Goal: Task Accomplishment & Management: Use online tool/utility

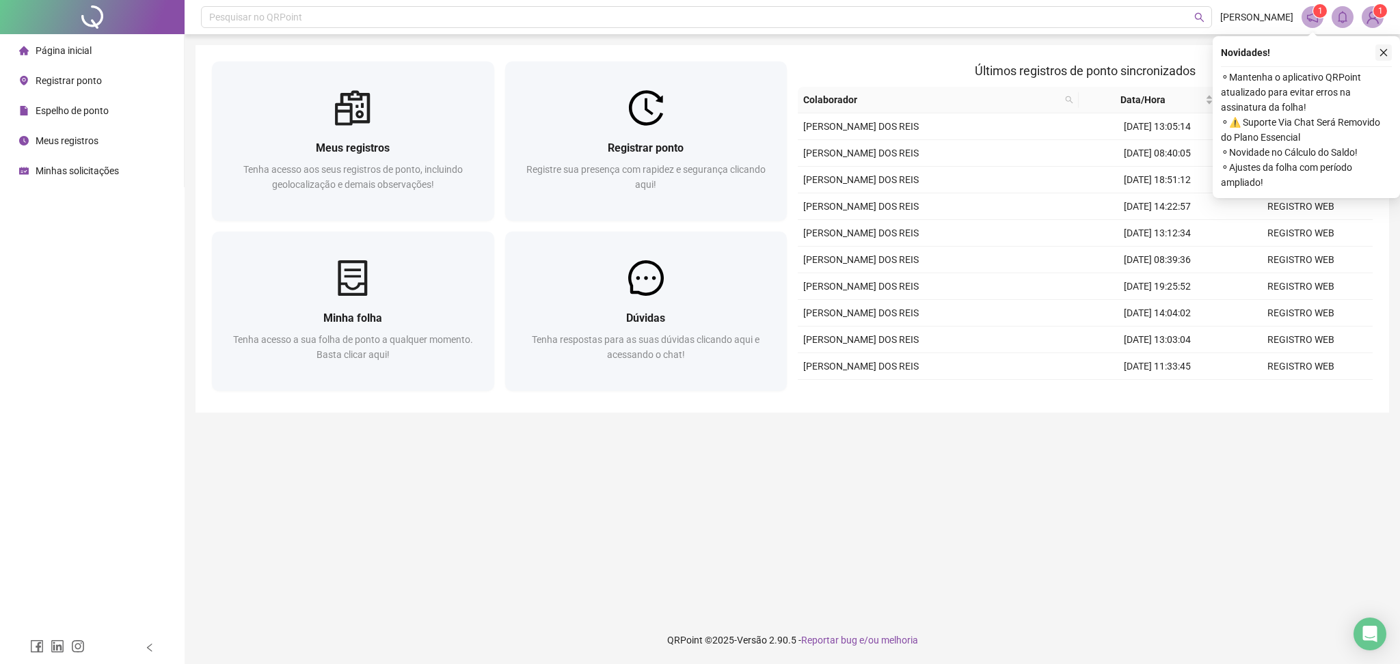
click at [1380, 58] on button "button" at bounding box center [1383, 52] width 16 height 16
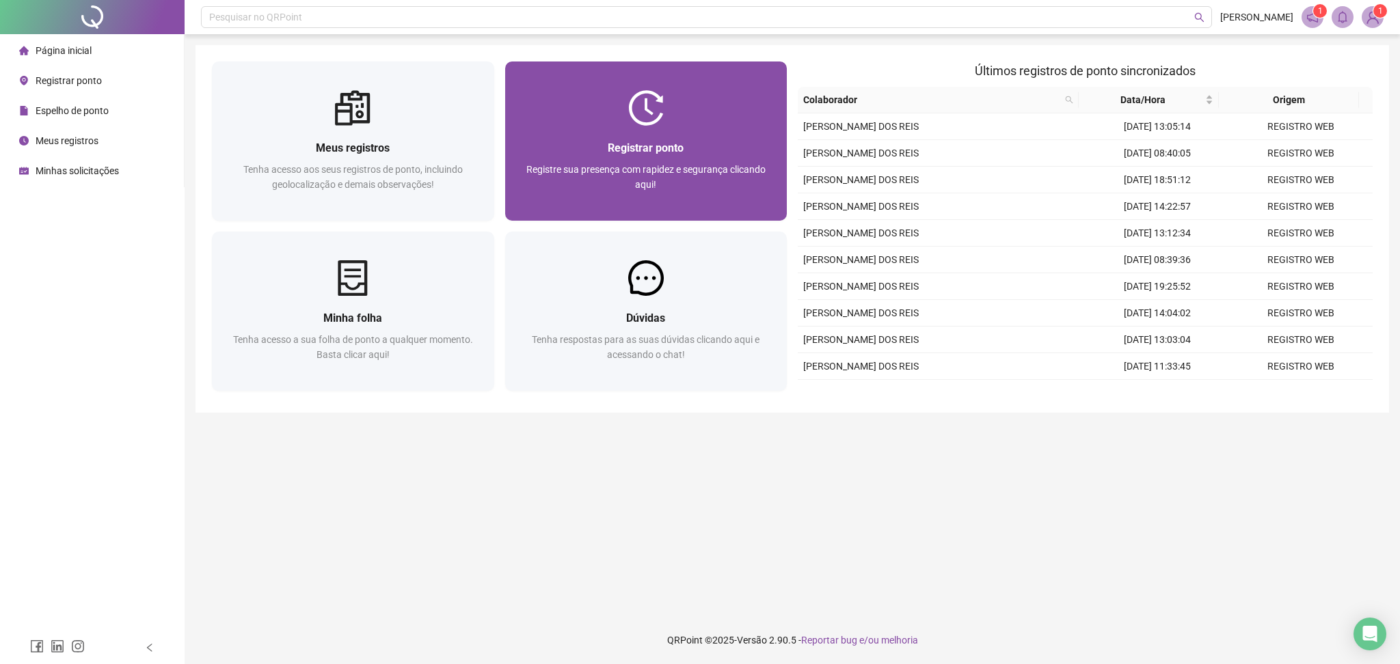
click at [615, 116] on div at bounding box center [646, 108] width 282 height 36
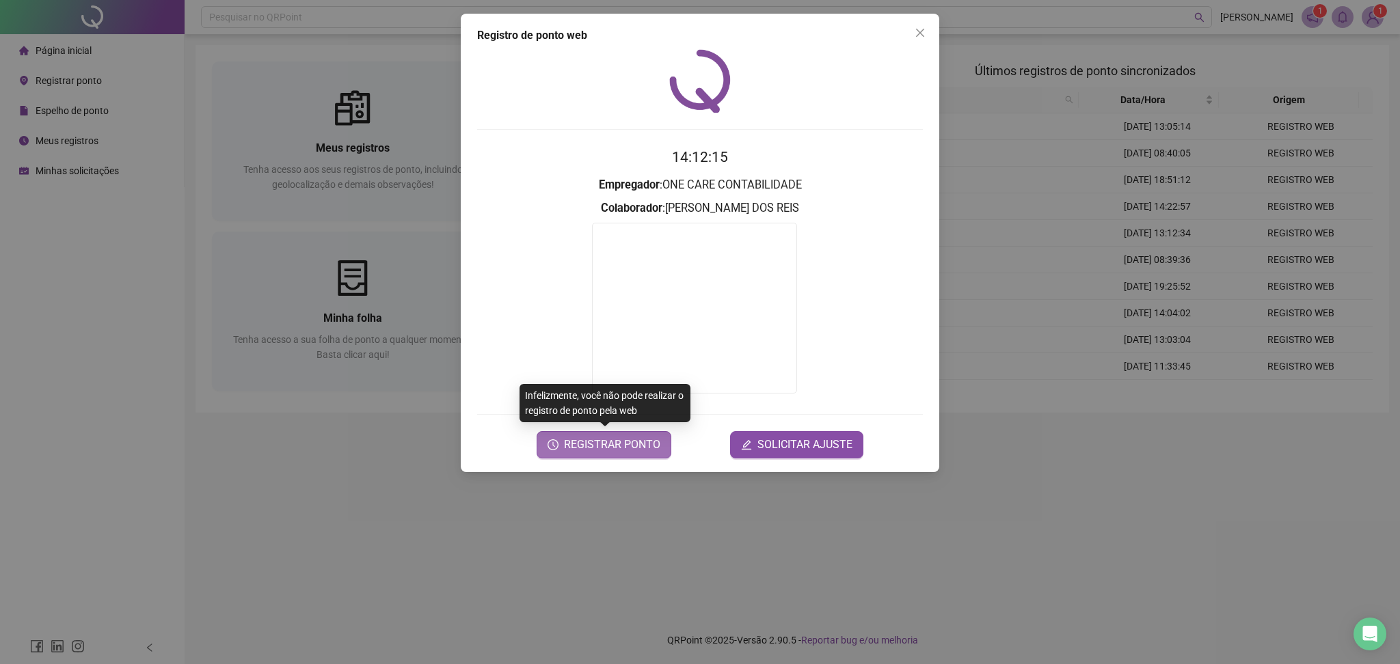
click at [617, 439] on span "REGISTRAR PONTO" at bounding box center [612, 445] width 96 height 16
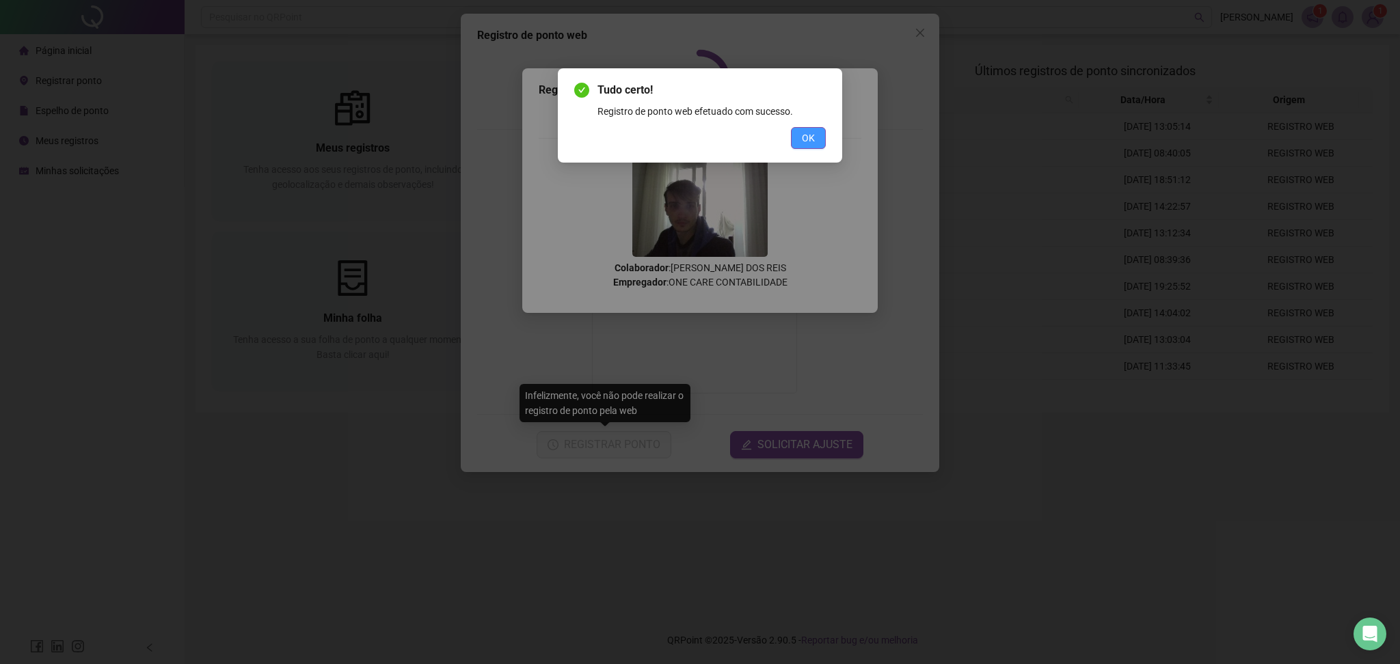
click at [806, 147] on button "OK" at bounding box center [808, 138] width 35 height 22
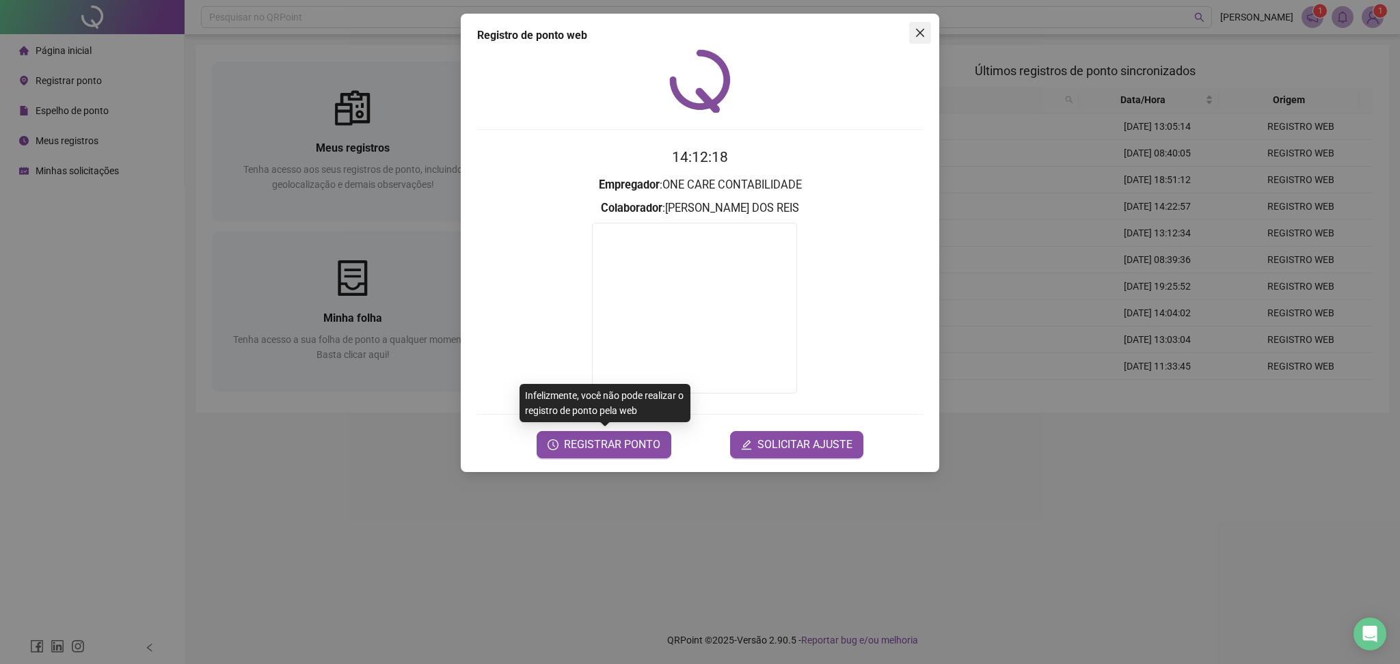
click at [909, 34] on span "Close" at bounding box center [920, 32] width 22 height 11
